Goal: Transaction & Acquisition: Purchase product/service

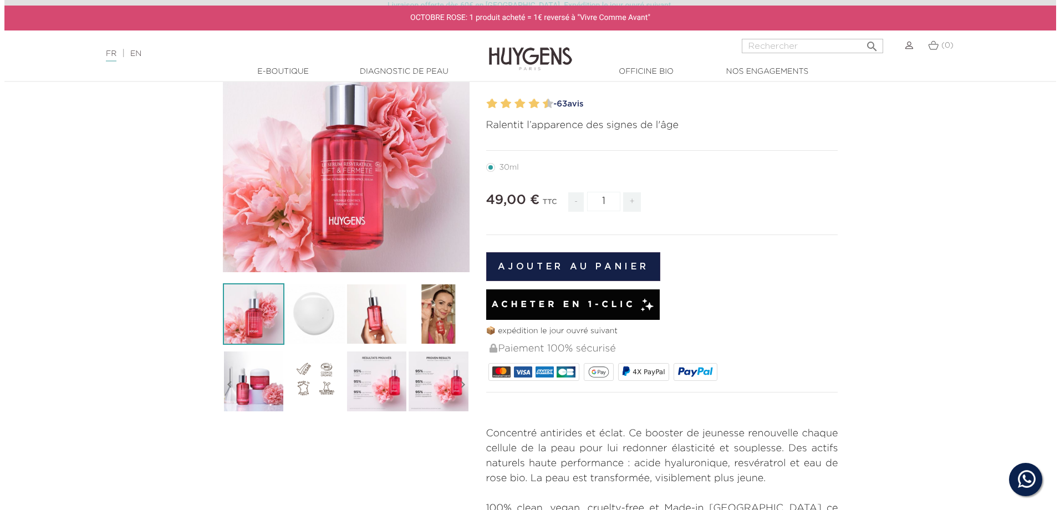
scroll to position [166, 0]
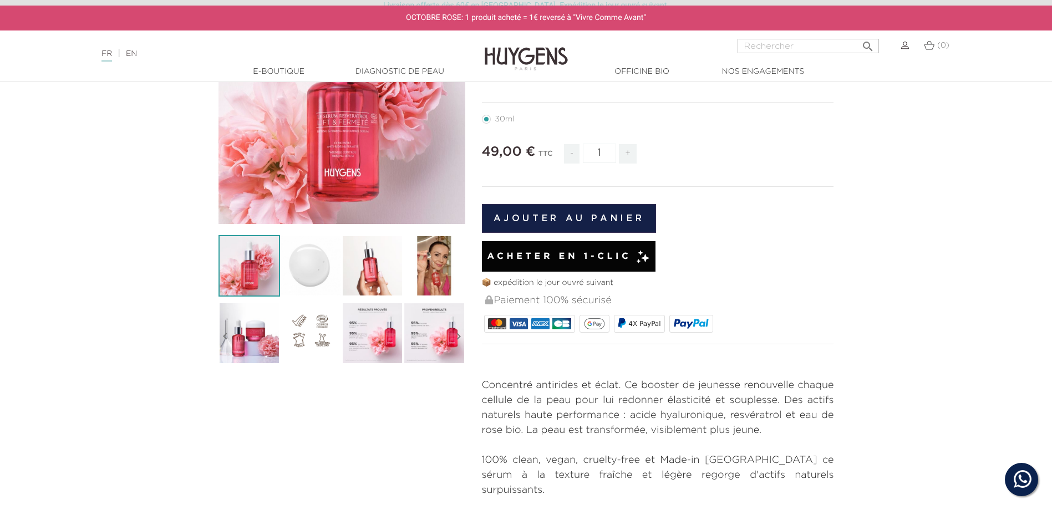
click at [532, 219] on button "Ajouter au panier" at bounding box center [569, 218] width 175 height 29
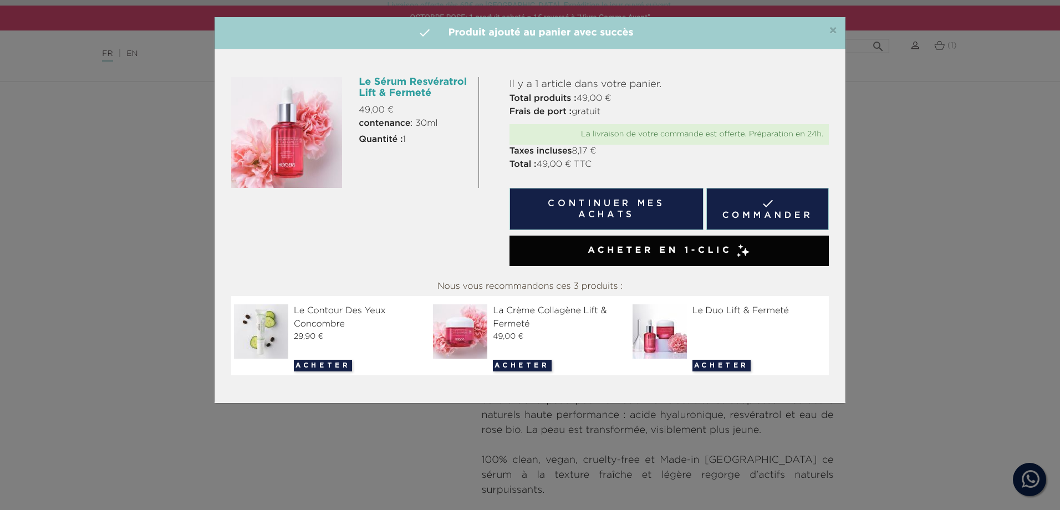
click at [773, 204] on link " Commander" at bounding box center [767, 209] width 123 height 42
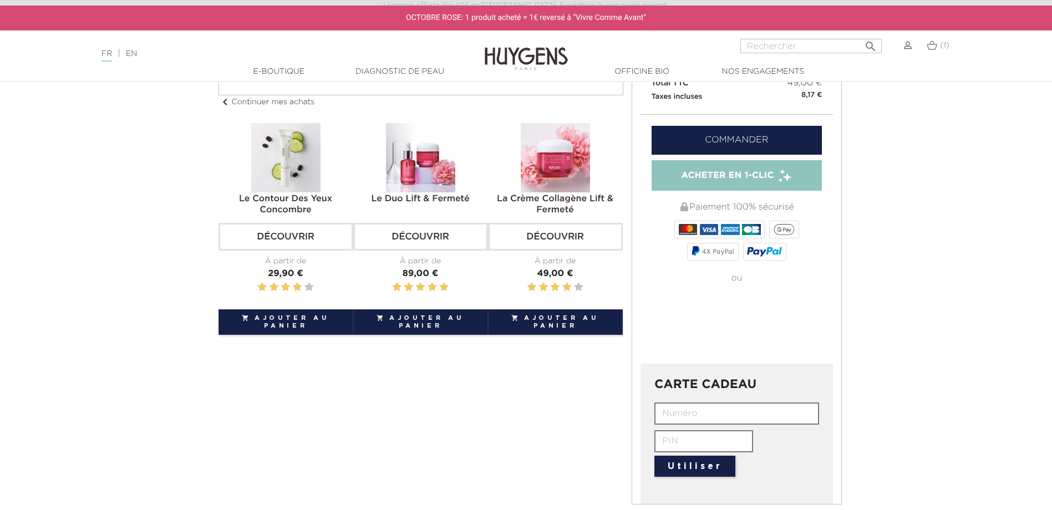
scroll to position [222, 0]
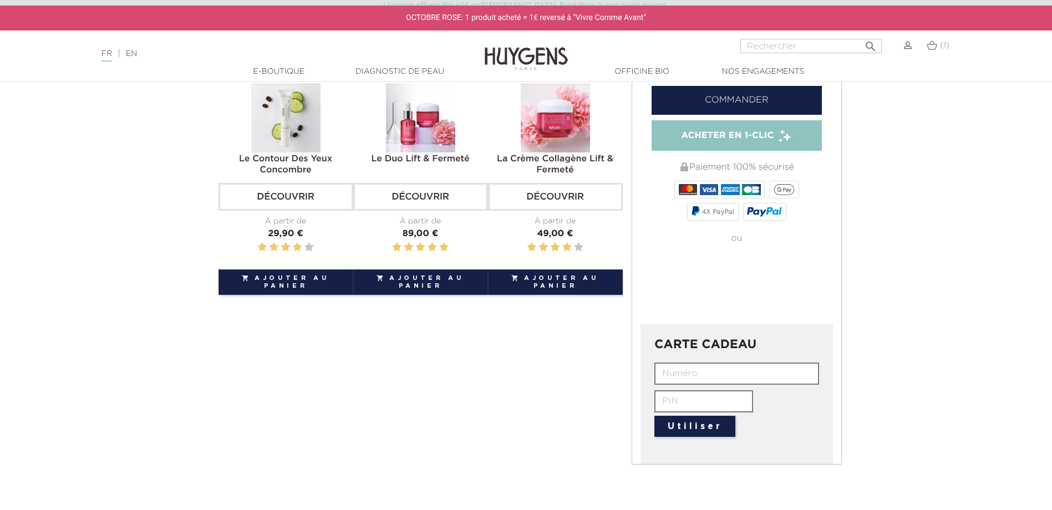
click at [748, 379] on input "text" at bounding box center [736, 374] width 165 height 22
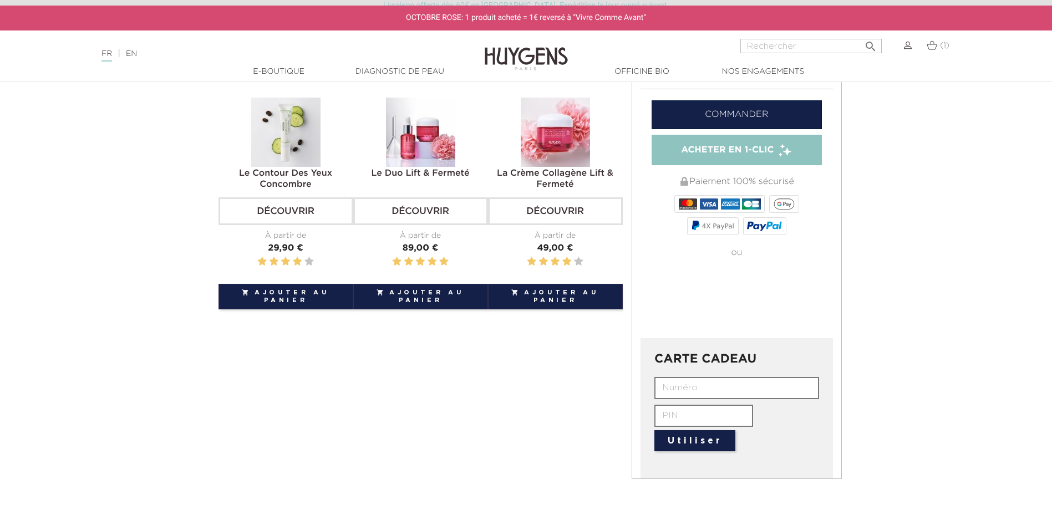
scroll to position [166, 0]
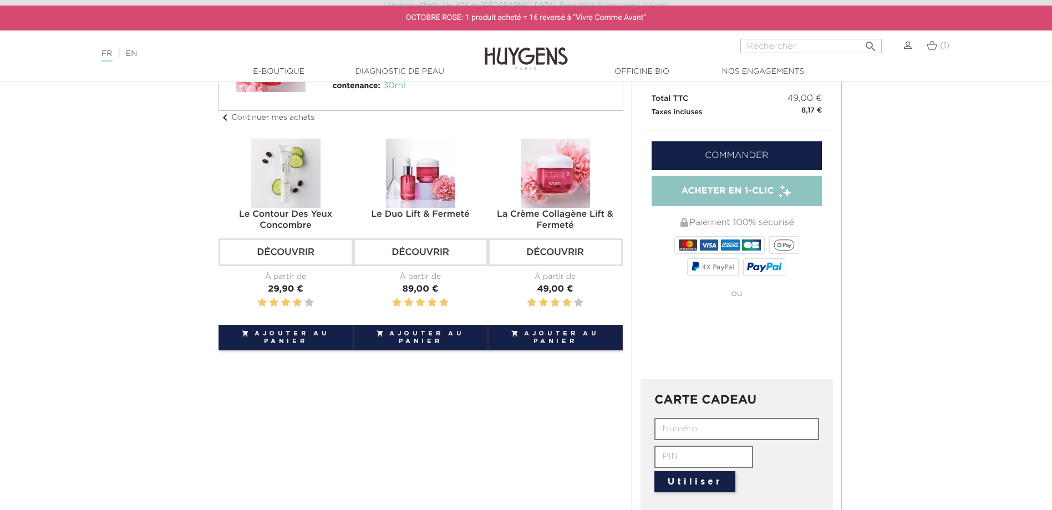
click at [727, 152] on link "Commander" at bounding box center [736, 155] width 171 height 29
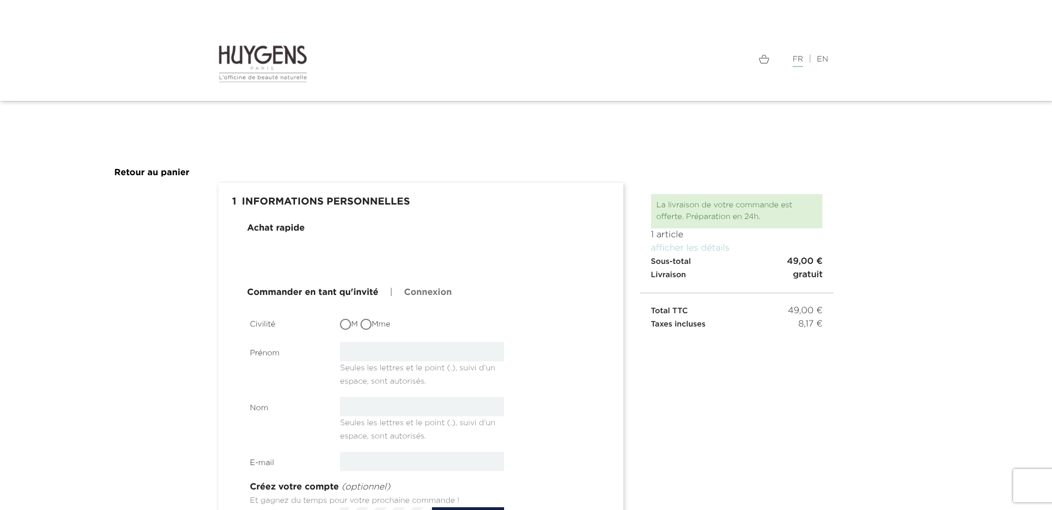
click at [369, 324] on input "Mme" at bounding box center [366, 325] width 11 height 11
radio input "true"
click at [368, 355] on input "text" at bounding box center [422, 351] width 164 height 19
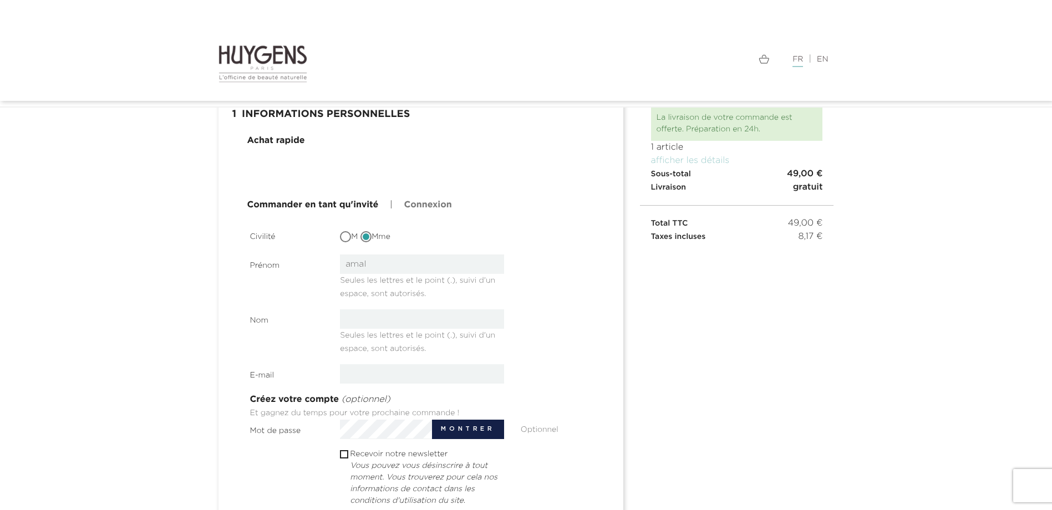
scroll to position [166, 0]
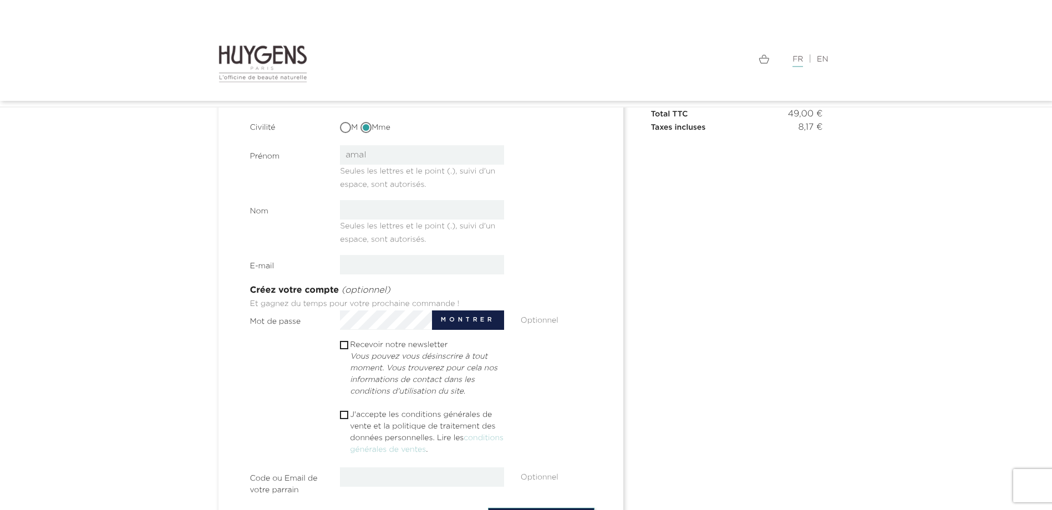
type input "amal"
click at [371, 216] on input "text" at bounding box center [422, 209] width 164 height 19
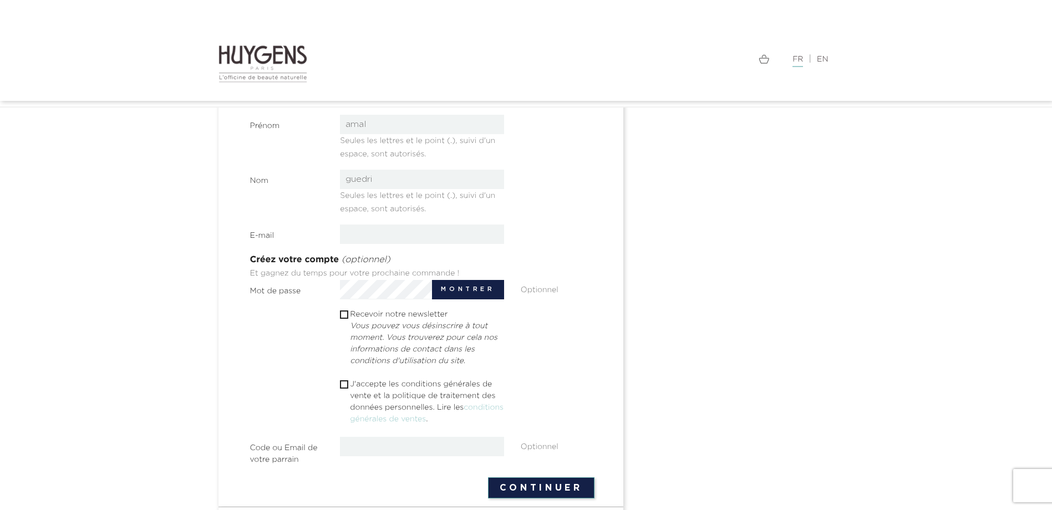
scroll to position [222, 0]
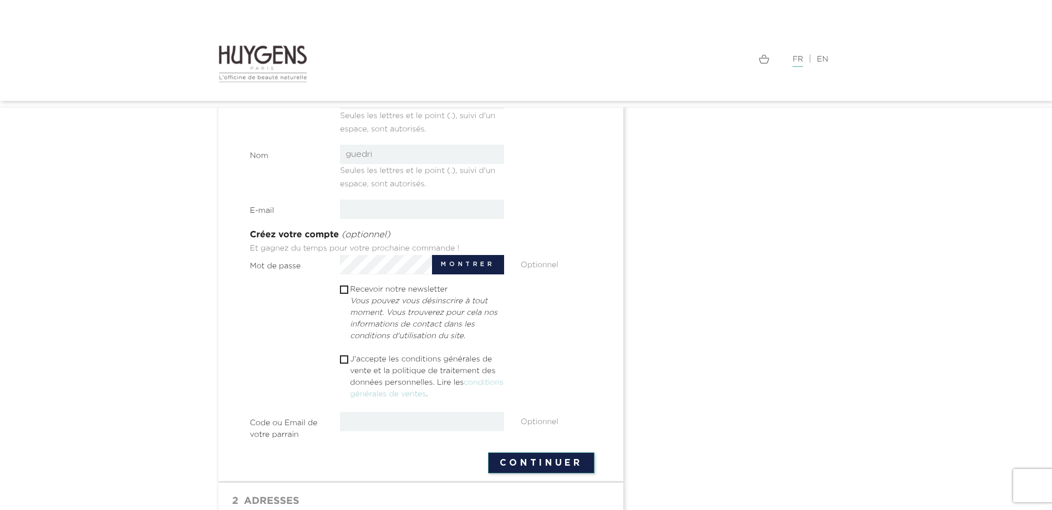
type input "guedri"
click at [368, 211] on input "email" at bounding box center [422, 209] width 164 height 19
click at [377, 212] on input "gartote@" at bounding box center [422, 209] width 164 height 19
click at [415, 207] on input "gartote82@" at bounding box center [422, 209] width 164 height 19
type input "[EMAIL_ADDRESS][DOMAIN_NAME]"
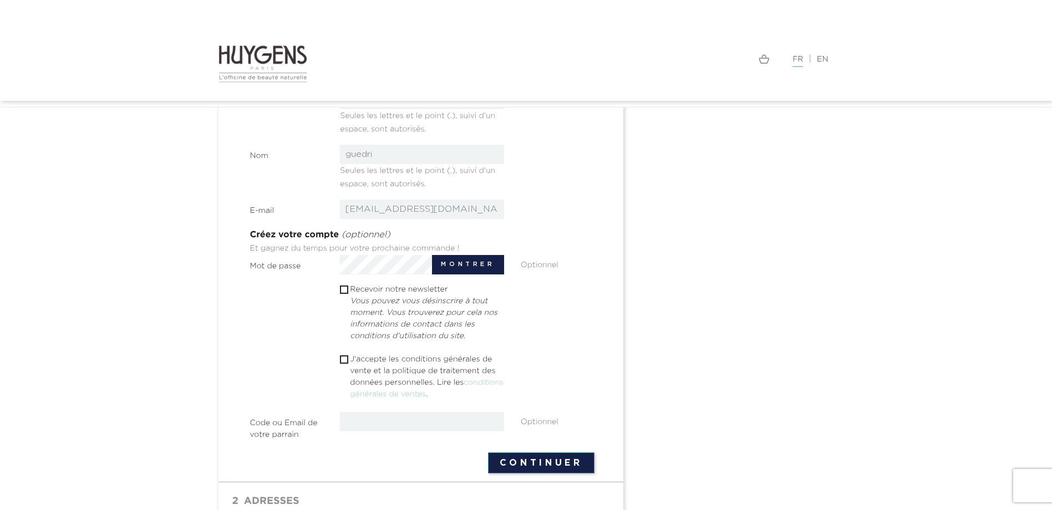
drag, startPoint x: 726, startPoint y: 231, endPoint x: 692, endPoint y: 236, distance: 34.2
click at [726, 232] on div " 1 Informations personnelles mode_edit Modifier Achat rapide Commander en tant…" at bounding box center [526, 265] width 632 height 669
click at [536, 465] on button "Continuer" at bounding box center [541, 462] width 106 height 21
click at [341, 360] on input "checkbox" at bounding box center [343, 359] width 7 height 7
checkbox input "true"
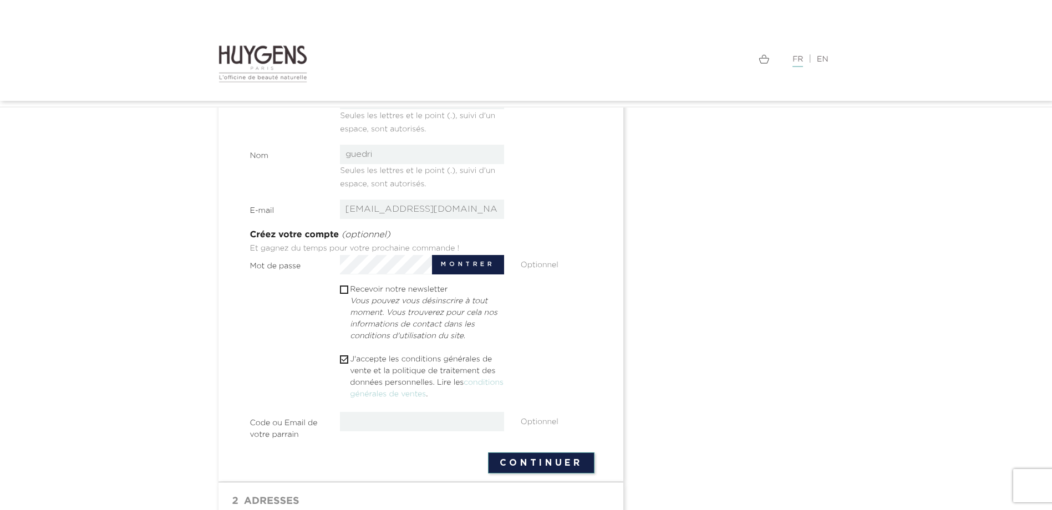
click at [559, 466] on button "Continuer" at bounding box center [541, 462] width 106 height 21
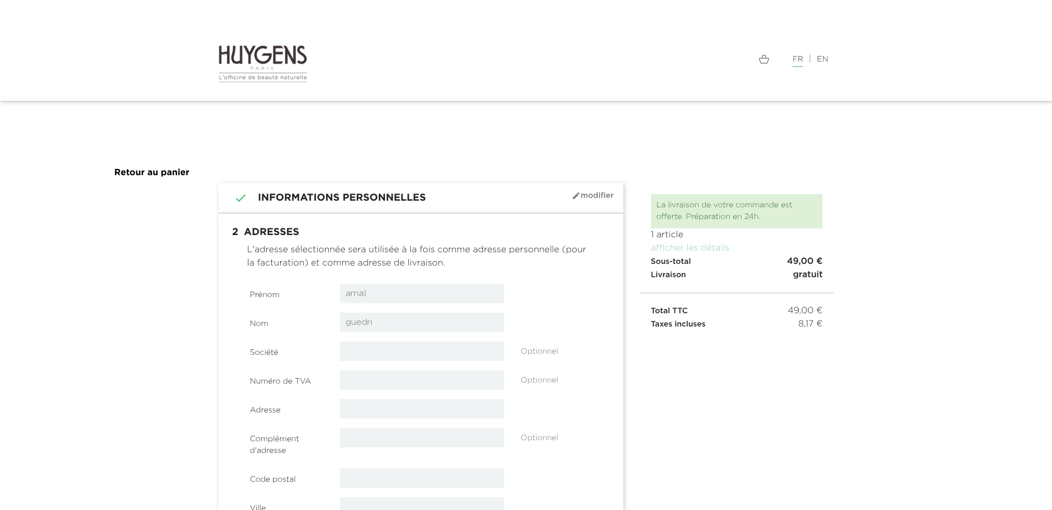
select select "8"
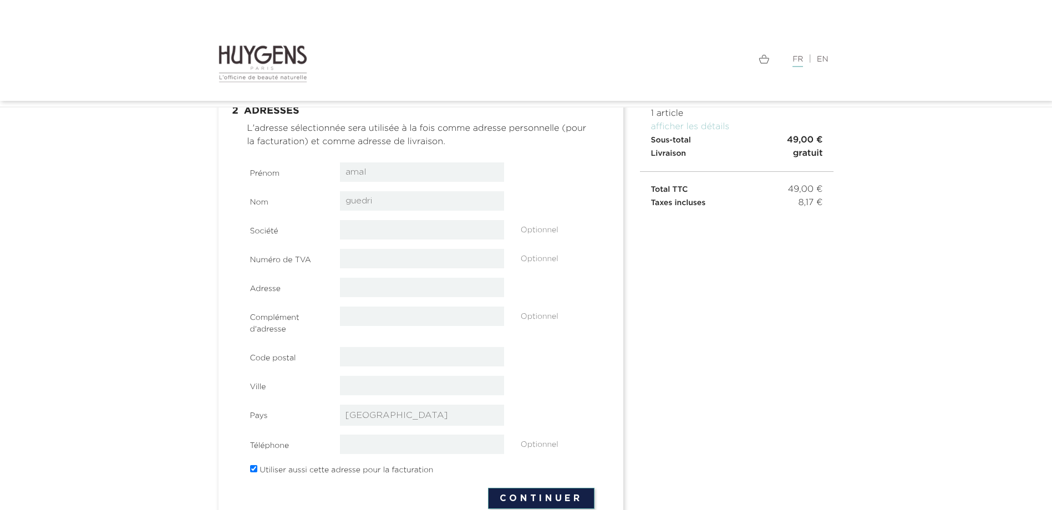
scroll to position [111, 0]
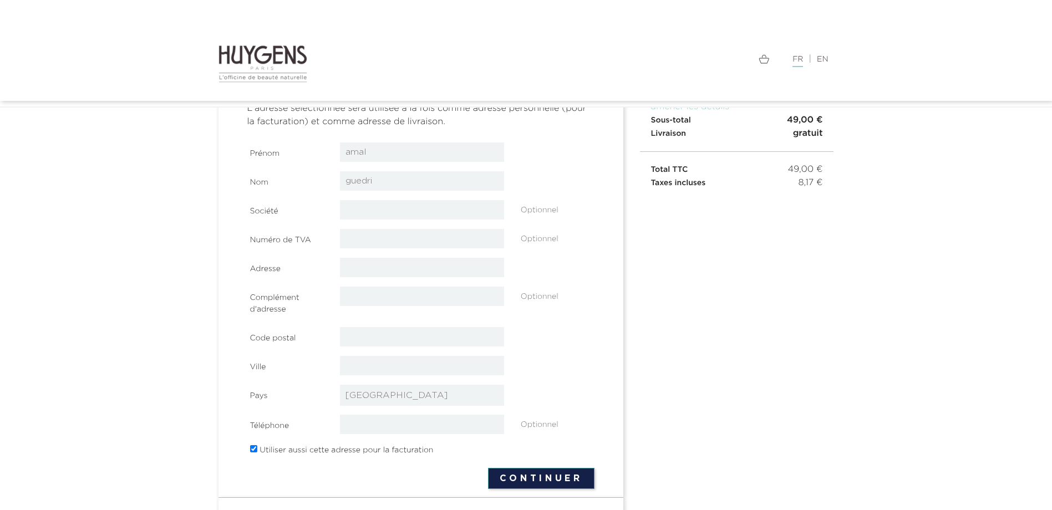
click at [361, 269] on input "text" at bounding box center [422, 267] width 164 height 19
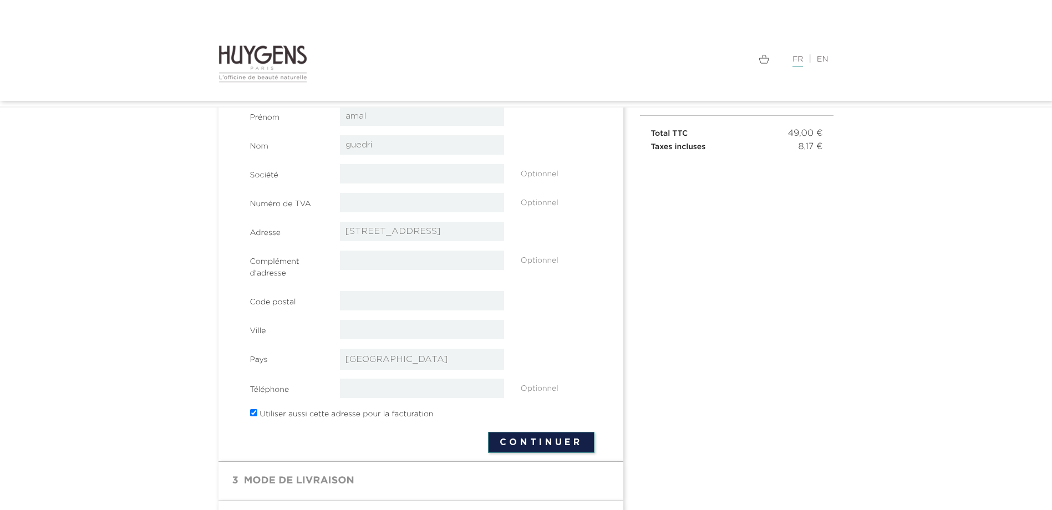
scroll to position [166, 0]
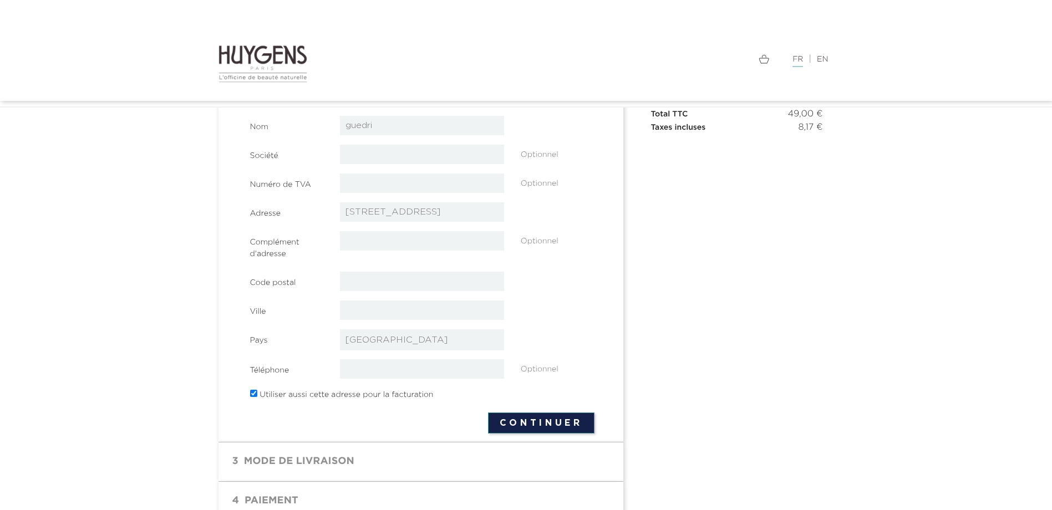
type input "[STREET_ADDRESS]"
click at [539, 425] on button "Continuer" at bounding box center [541, 422] width 106 height 21
click at [375, 284] on input "text" at bounding box center [422, 281] width 164 height 19
click at [559, 425] on button "Continuer" at bounding box center [541, 422] width 106 height 21
click at [381, 281] on input "80080" at bounding box center [422, 281] width 164 height 19
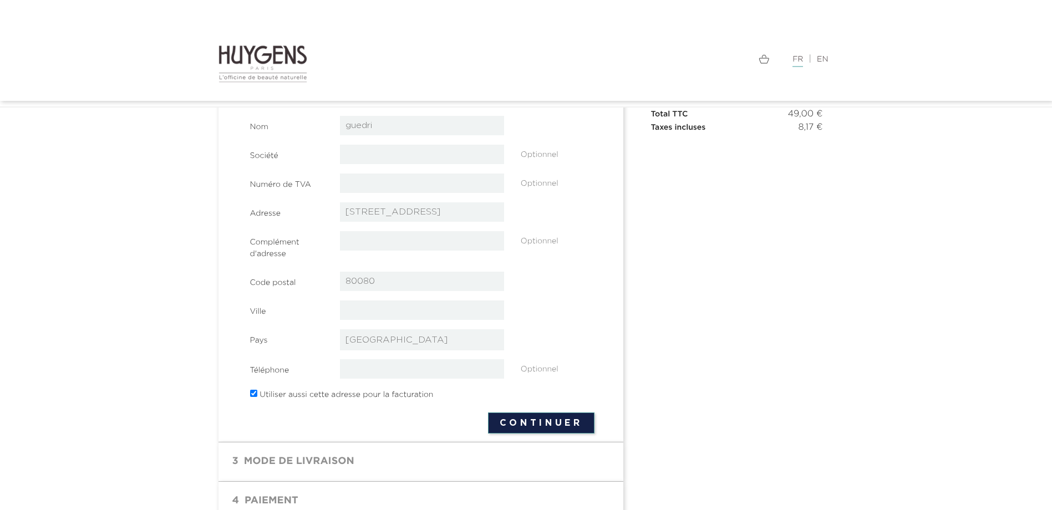
click at [363, 281] on input "80080" at bounding box center [422, 281] width 164 height 19
click at [536, 418] on button "Continuer" at bounding box center [541, 422] width 106 height 21
click at [388, 280] on input "800080" at bounding box center [422, 281] width 164 height 19
click at [369, 279] on input "800080" at bounding box center [422, 281] width 164 height 19
type input "80080"
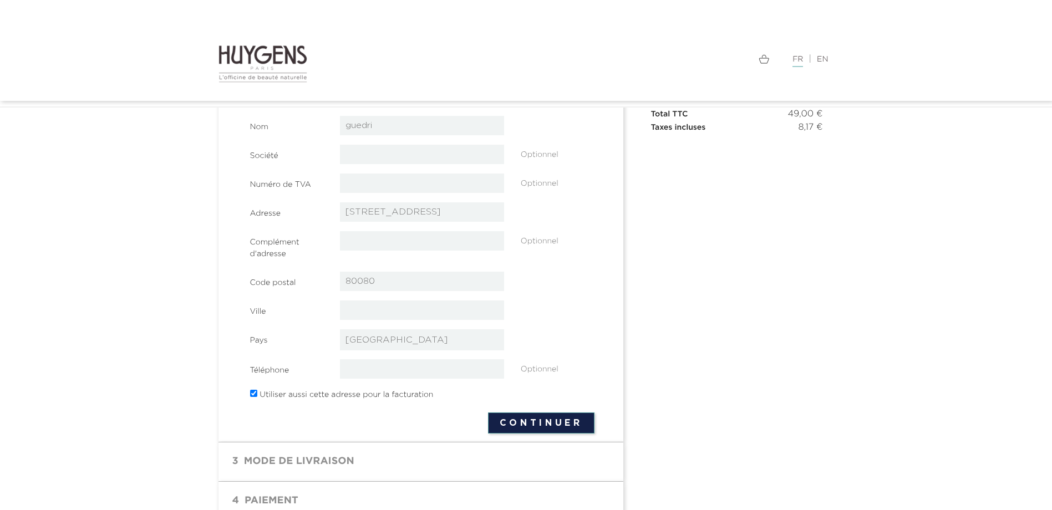
click at [383, 312] on input "text" at bounding box center [422, 310] width 164 height 19
type input "amiens"
click at [548, 427] on button "Continuer" at bounding box center [541, 422] width 106 height 21
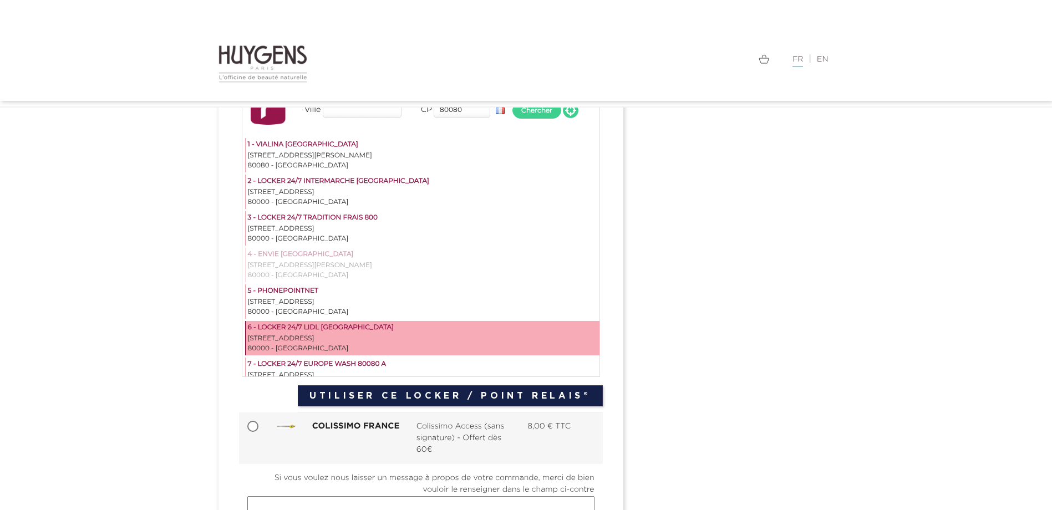
scroll to position [222, 0]
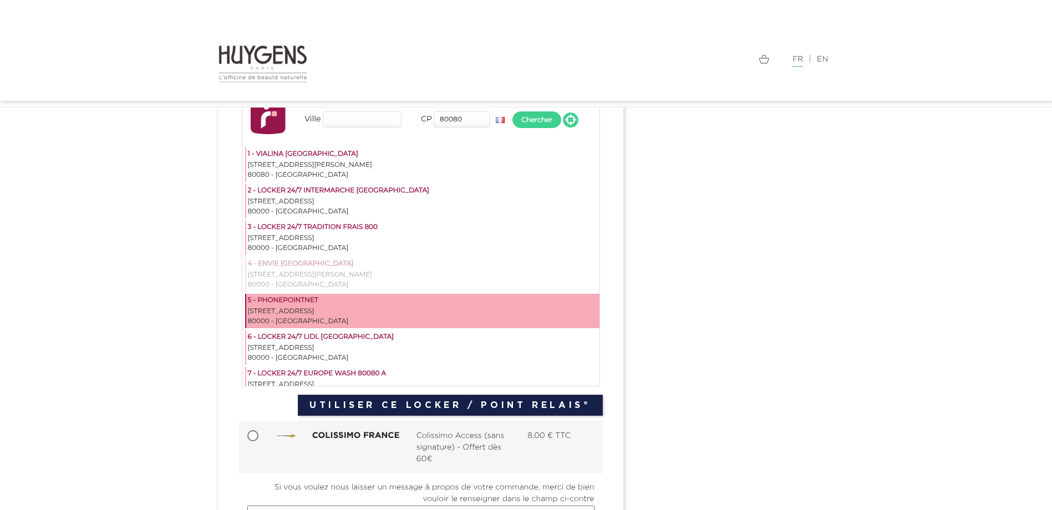
click at [308, 305] on div "5 - PHONEPOINTNET" at bounding box center [423, 301] width 350 height 11
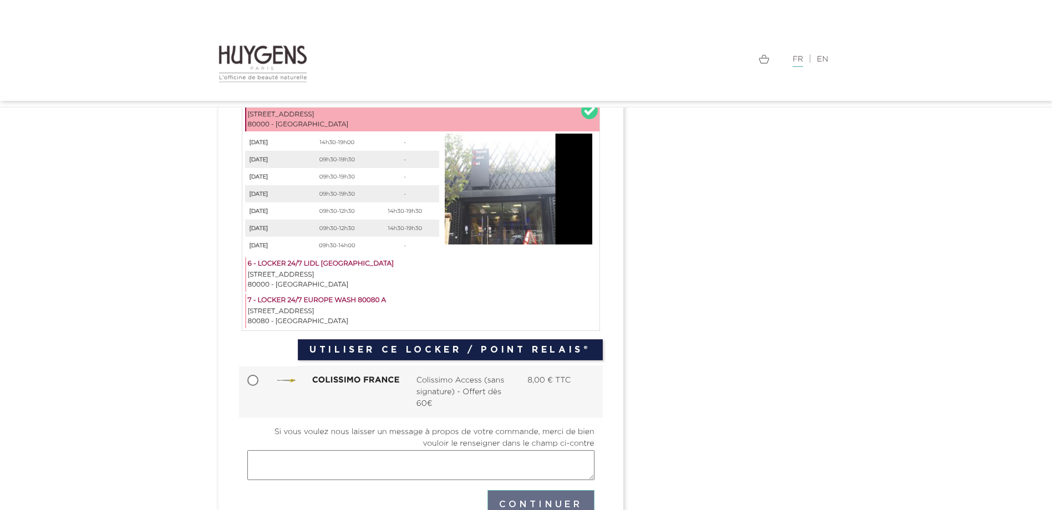
scroll to position [333, 0]
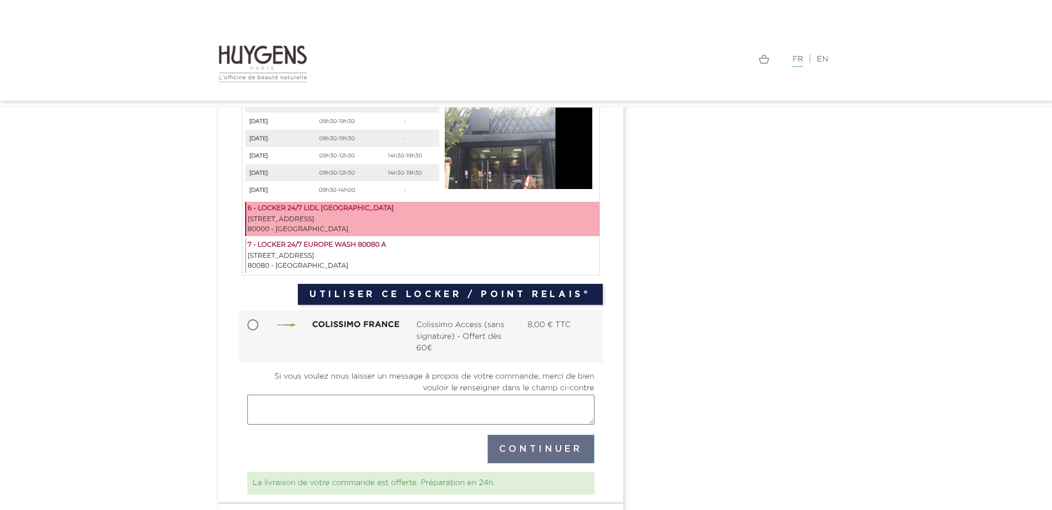
drag, startPoint x: 248, startPoint y: 322, endPoint x: 517, endPoint y: 204, distance: 293.7
click at [517, 204] on div "Mondial Relais Délai de 3 à 5 jours à partir de la mise à disposition du colis.…" at bounding box center [420, 141] width 347 height 460
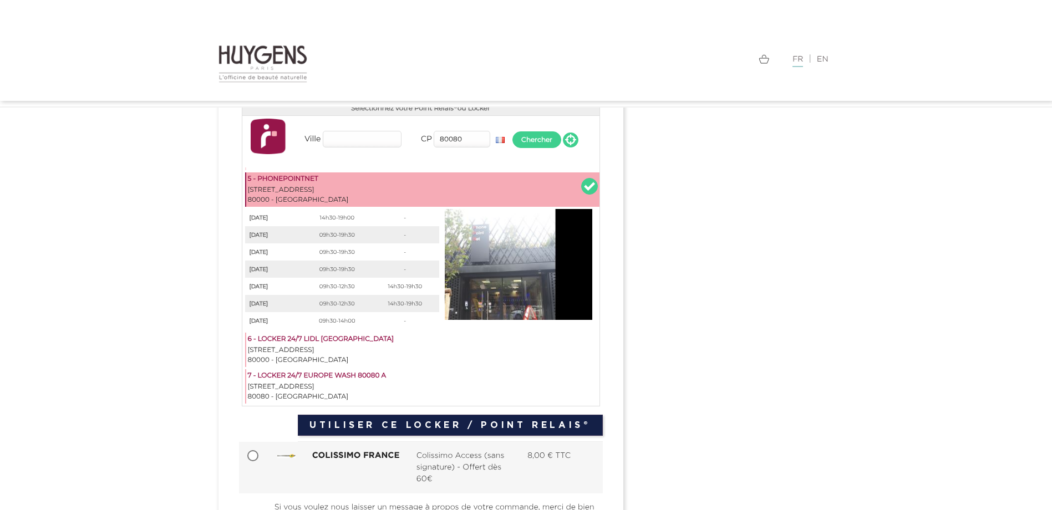
scroll to position [186, 0]
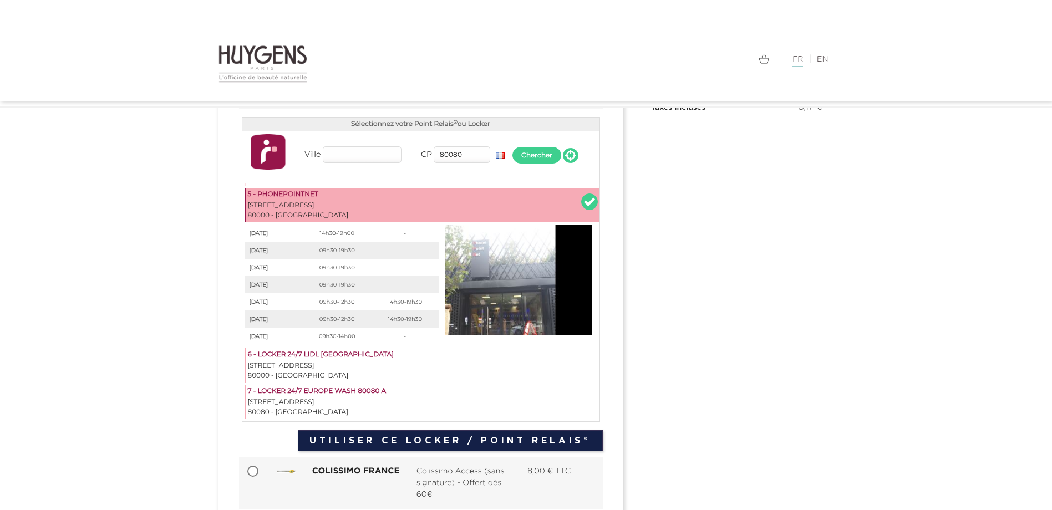
click at [363, 151] on input "Ville" at bounding box center [362, 154] width 79 height 17
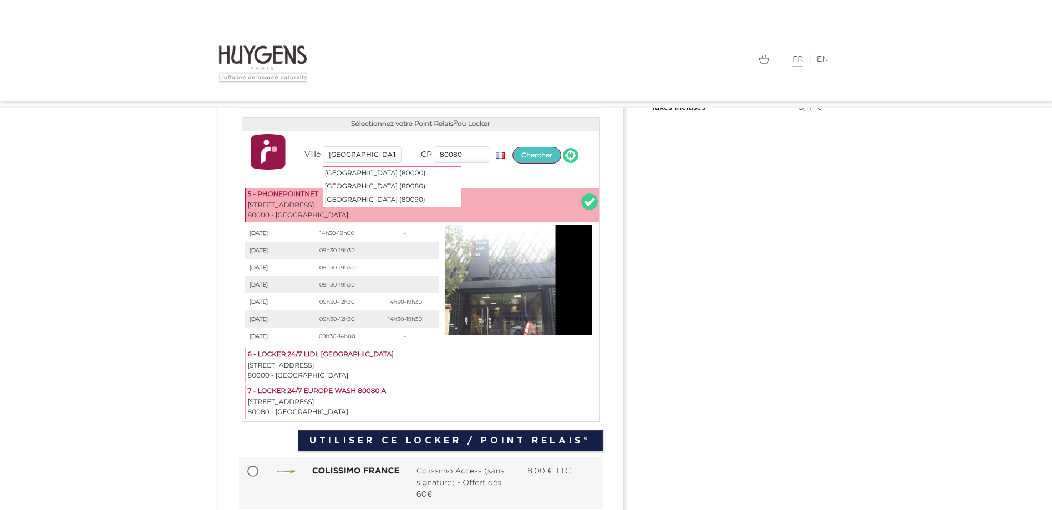
click at [528, 155] on button "Chercher" at bounding box center [536, 155] width 49 height 17
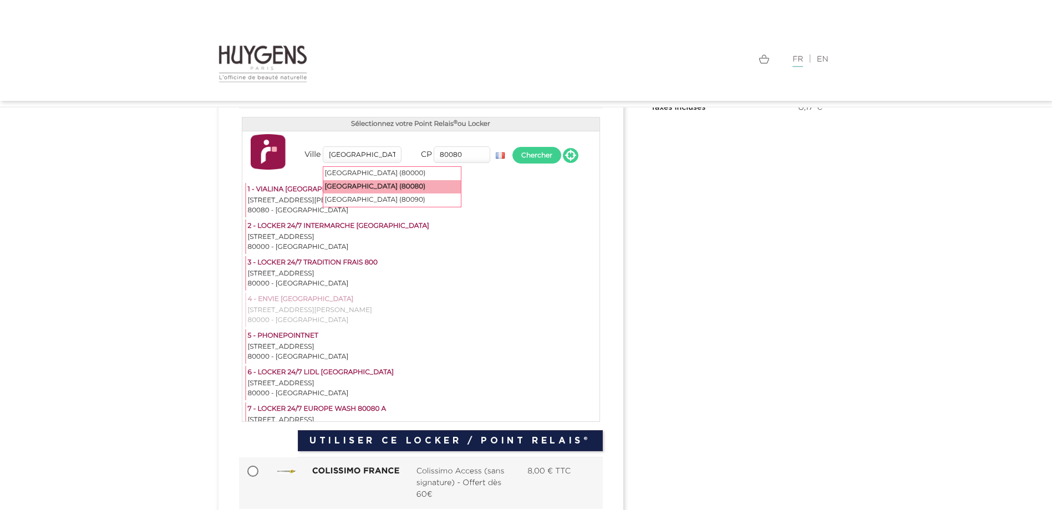
click at [374, 186] on div "Amiens (80080)" at bounding box center [391, 186] width 137 height 13
type input "Amiens"
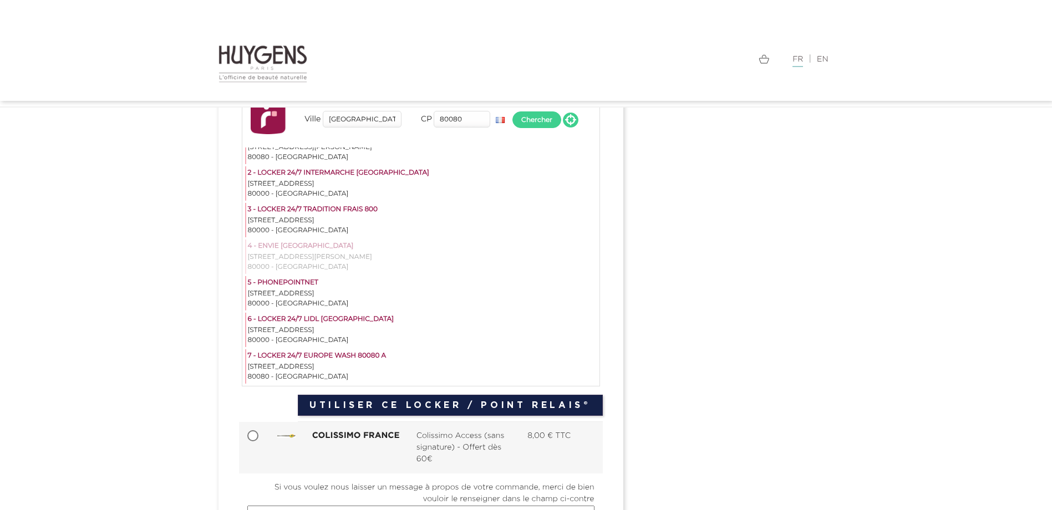
scroll to position [242, 0]
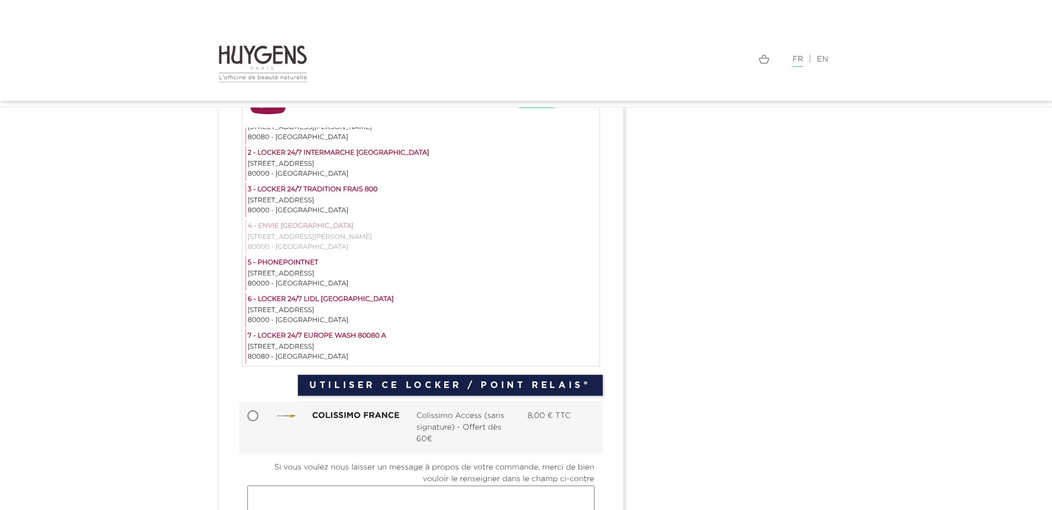
click at [380, 386] on button "Utiliser ce Locker / Point Relais®" at bounding box center [450, 385] width 304 height 21
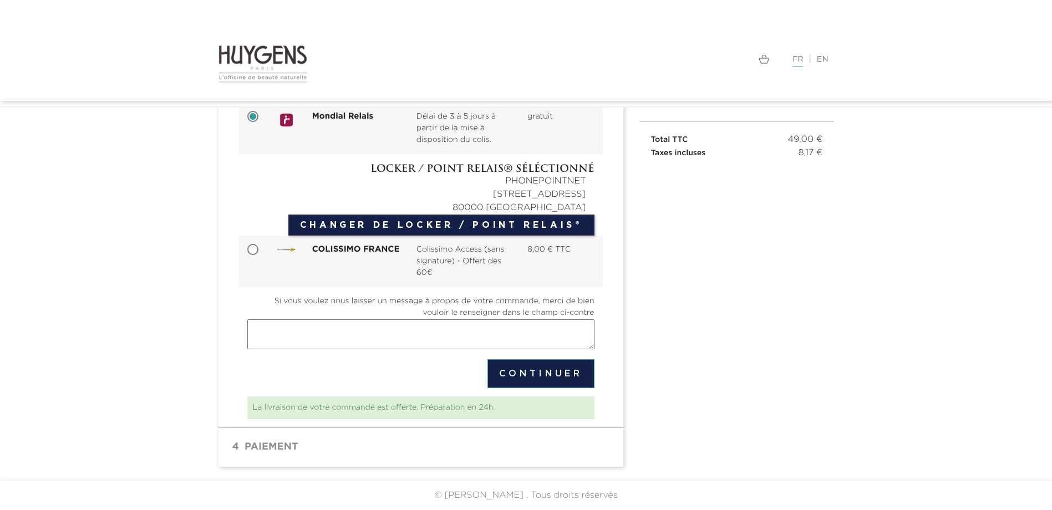
click at [520, 376] on button "Continuer" at bounding box center [540, 373] width 107 height 29
click at [534, 379] on button "Continuer" at bounding box center [540, 373] width 107 height 29
drag, startPoint x: 401, startPoint y: 221, endPoint x: 914, endPoint y: 378, distance: 536.5
click at [914, 378] on section " 1 Informations personnelles mode_edit Modifier Commander en tant qu'invité | …" at bounding box center [526, 246] width 1052 height 469
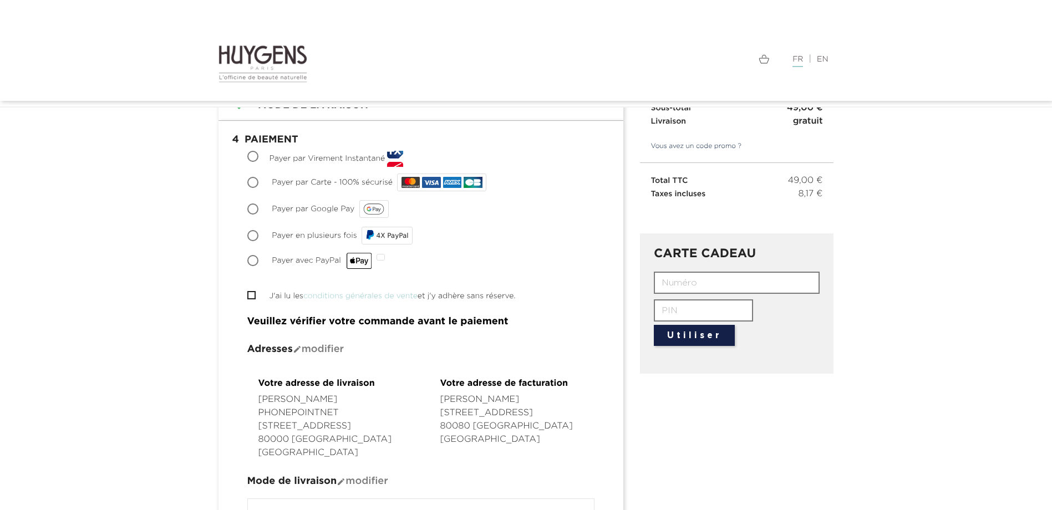
scroll to position [104, 0]
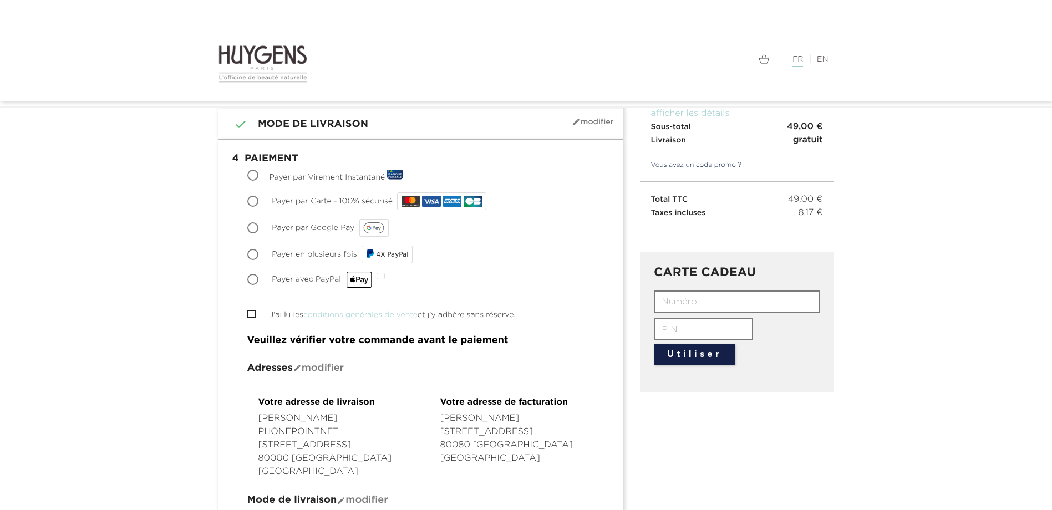
click at [253, 314] on input "J'ai lu les conditions générales de vente et j'y adhère sans réserve." at bounding box center [250, 313] width 7 height 7
checkbox input "true"
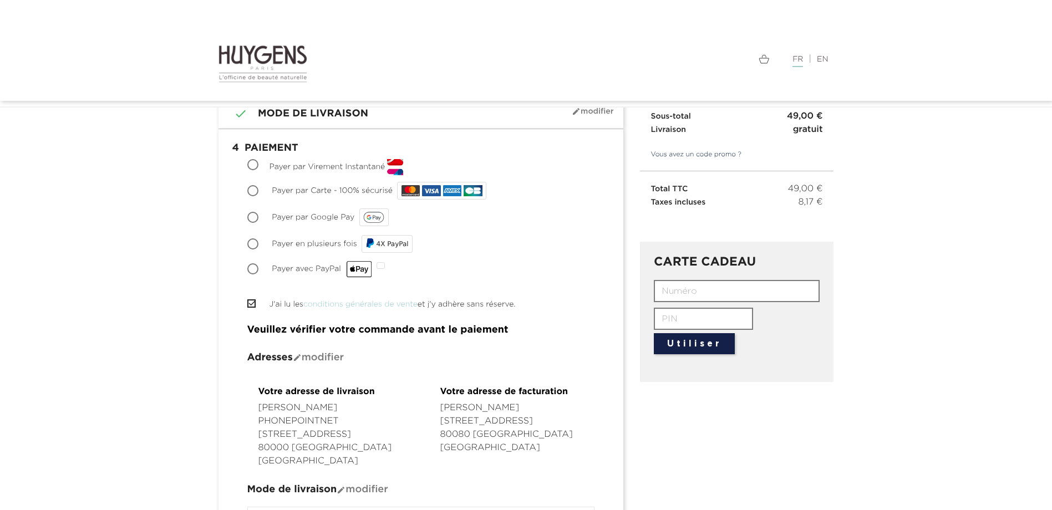
scroll to position [49, 0]
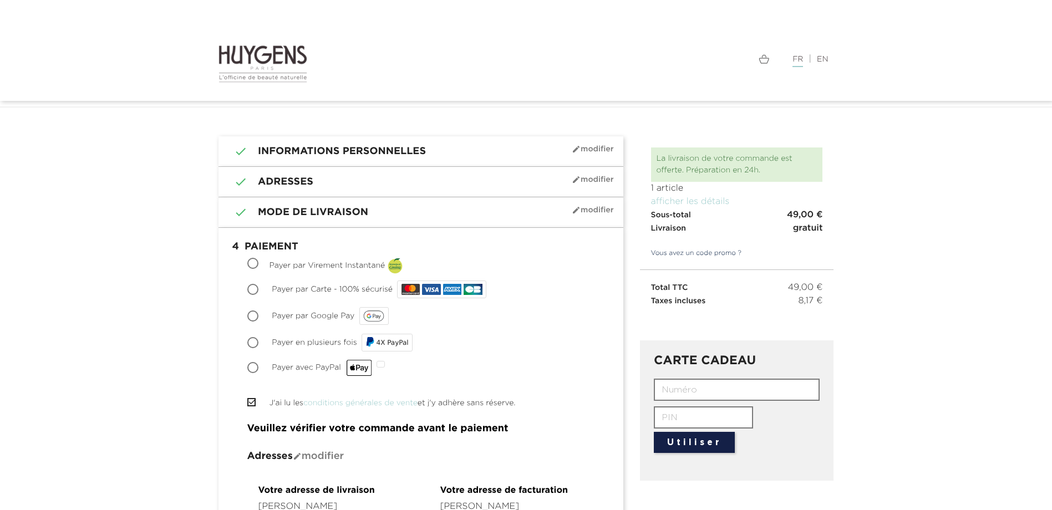
scroll to position [0, 0]
